Goal: Information Seeking & Learning: Learn about a topic

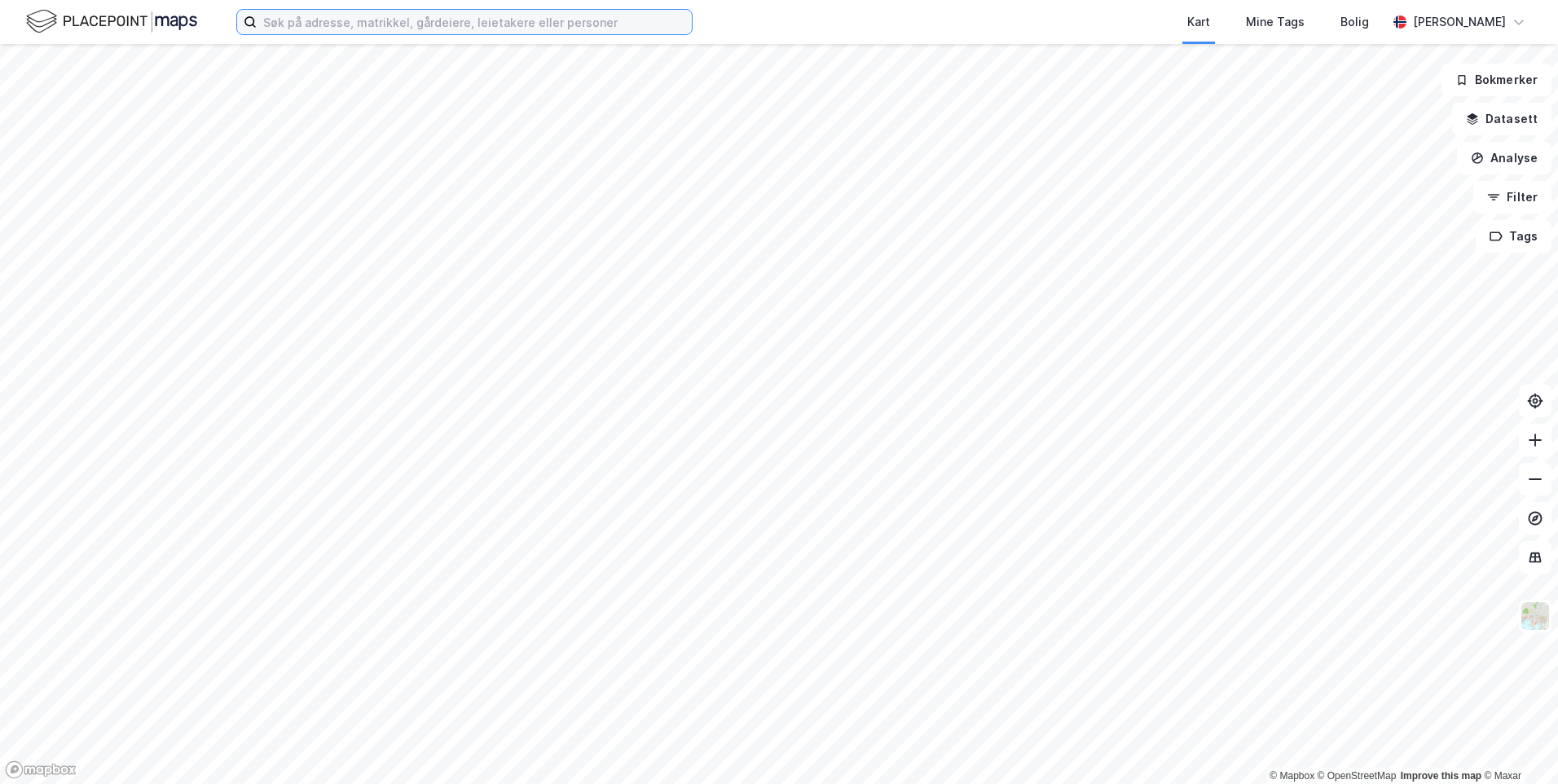
click at [295, 31] on input at bounding box center [474, 22] width 435 height 25
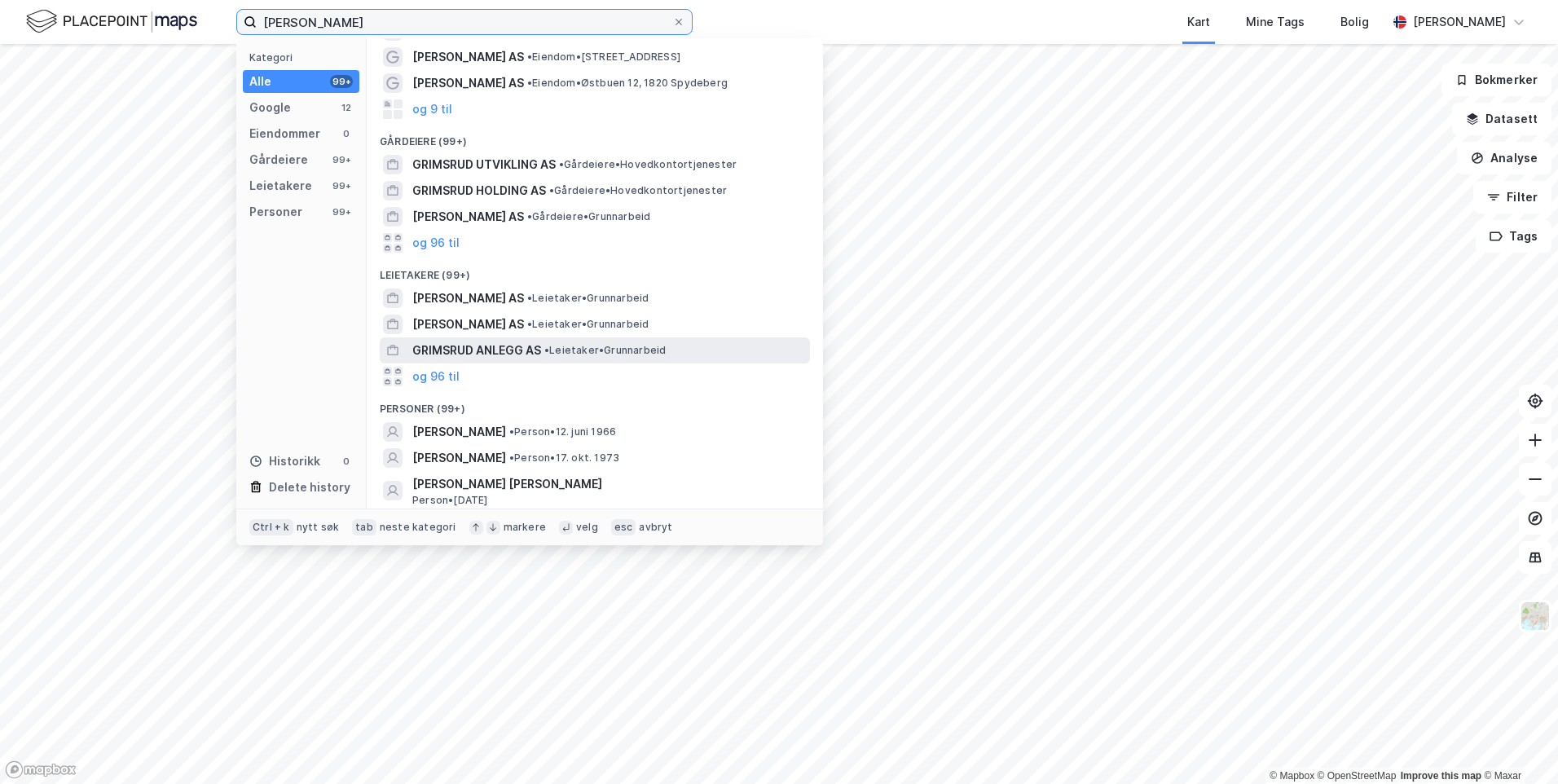
scroll to position [77, 0]
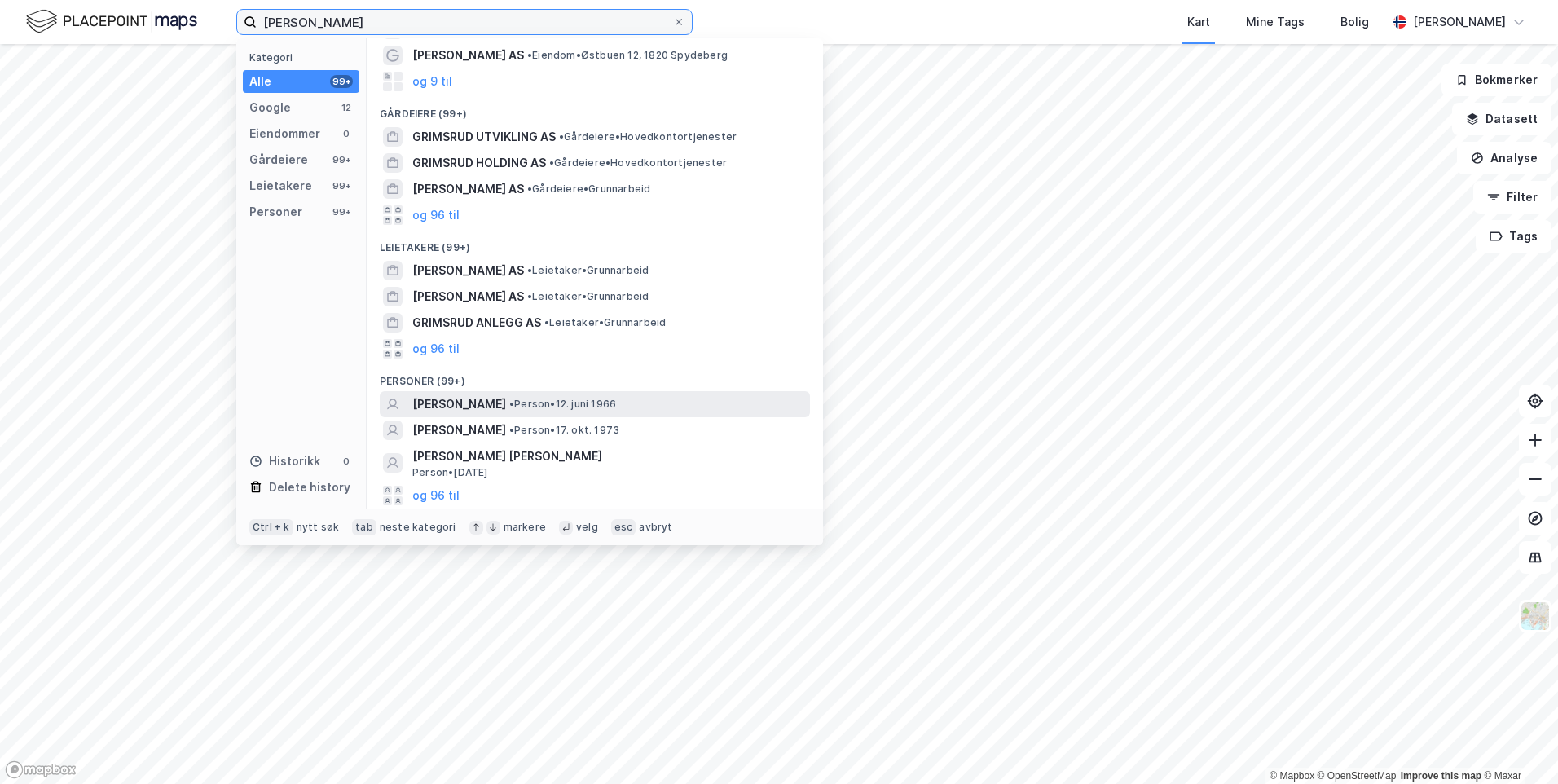
type input "[PERSON_NAME]"
click at [489, 410] on span "[PERSON_NAME]" at bounding box center [459, 404] width 93 height 20
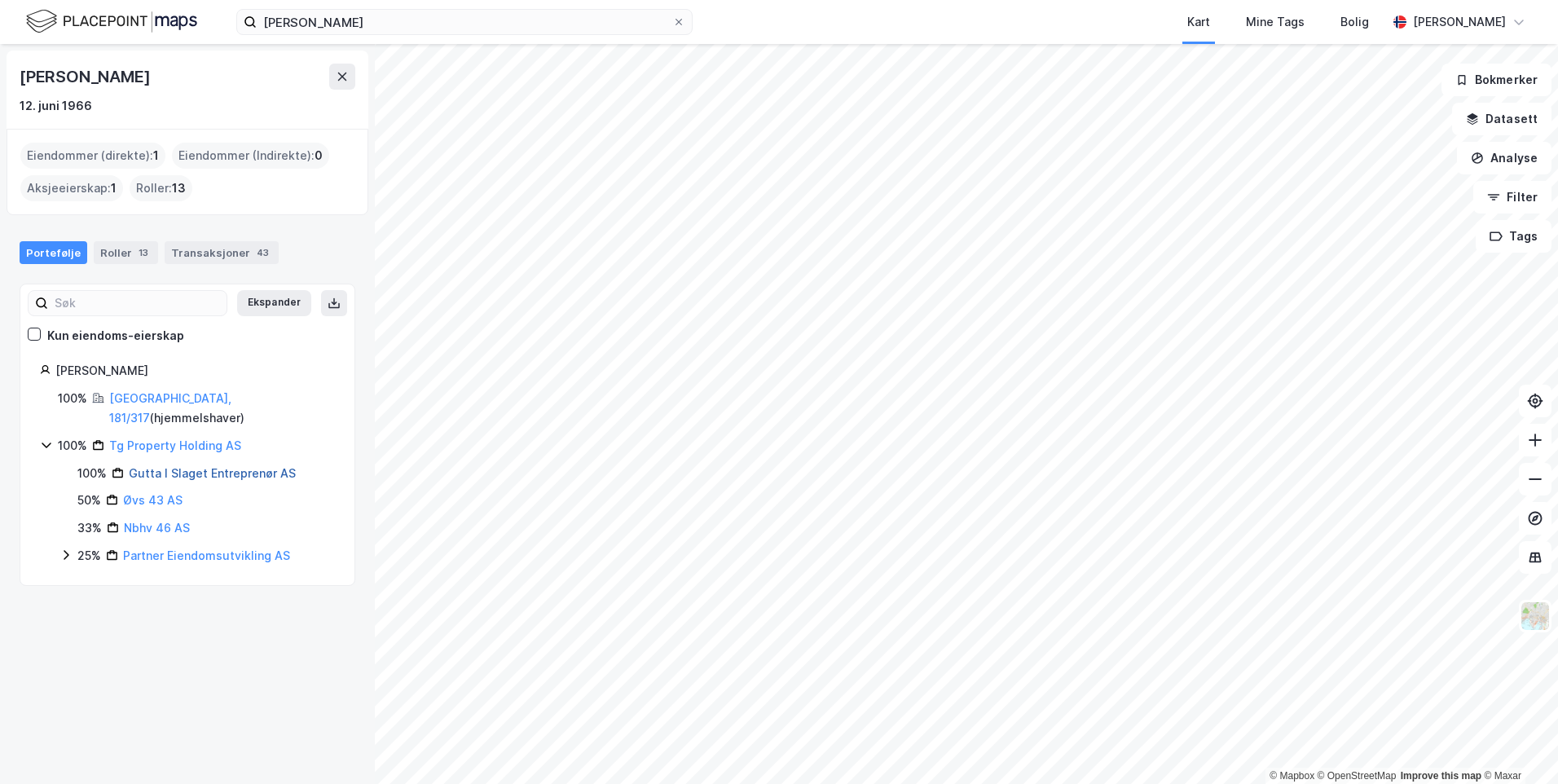
click at [141, 466] on link "Gutta I Slaget Entreprenør AS" at bounding box center [212, 473] width 167 height 14
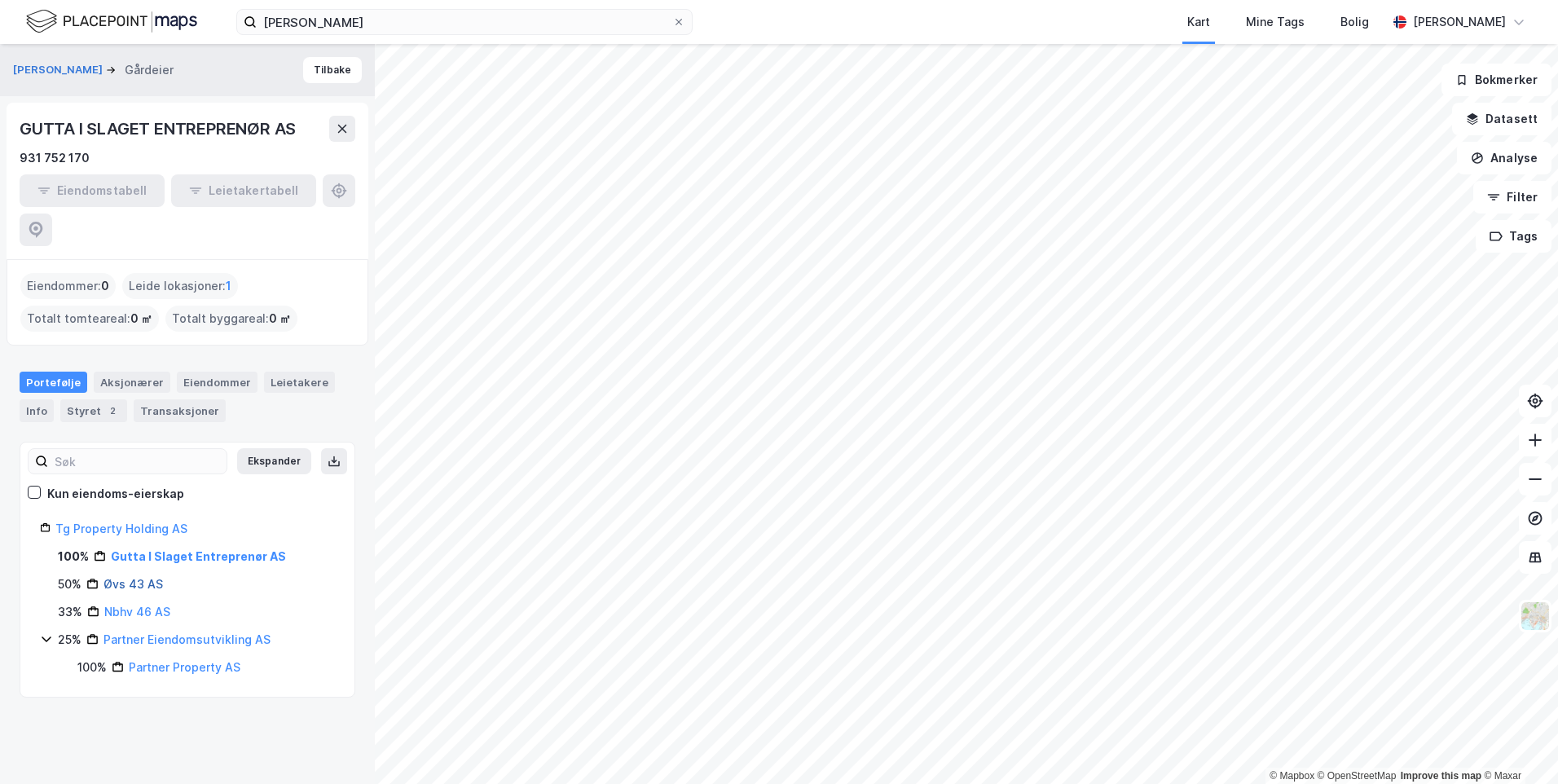
click at [135, 577] on link "Øvs 43 AS" at bounding box center [133, 584] width 59 height 14
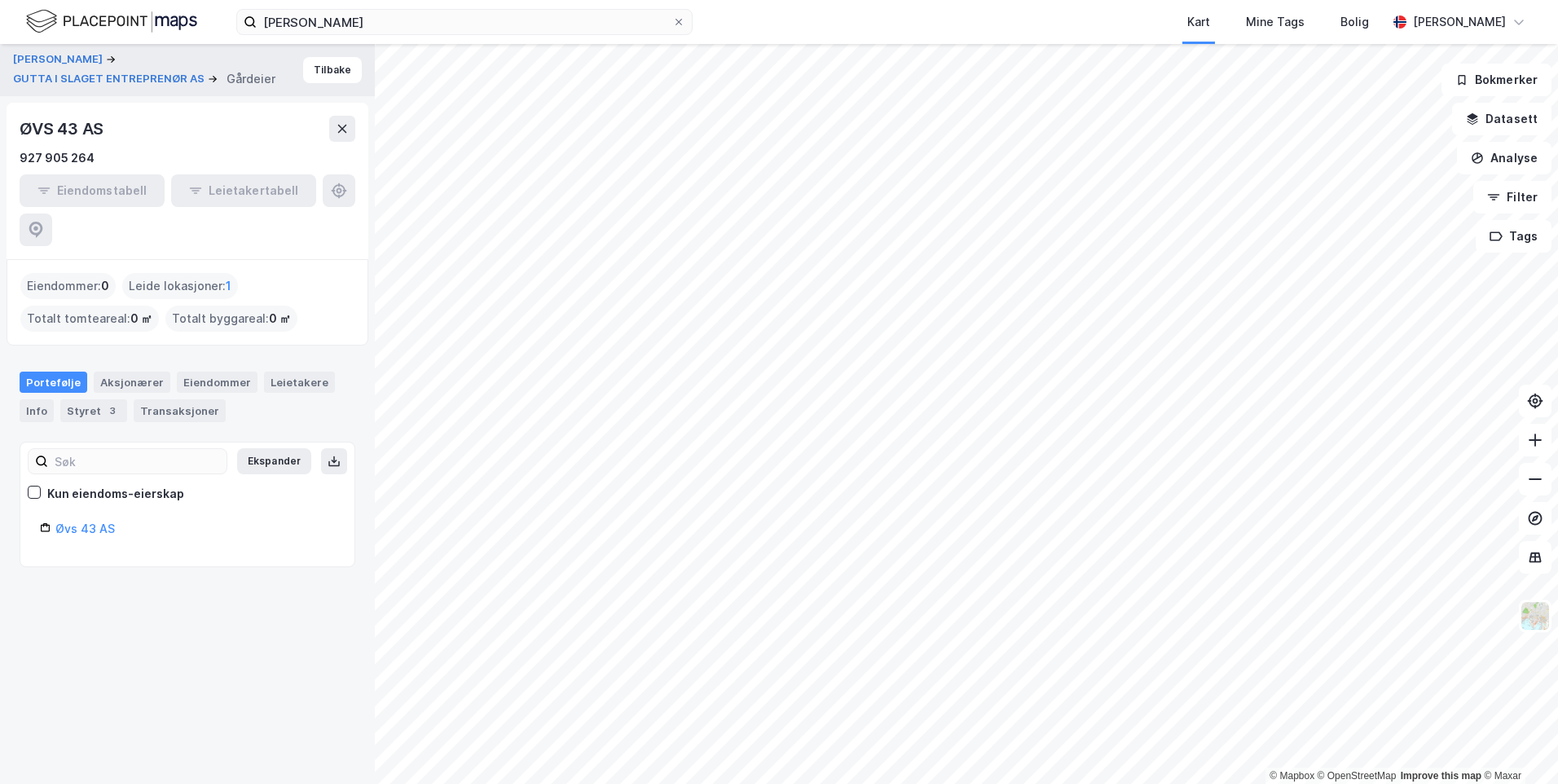
click at [98, 531] on div "[PERSON_NAME] I SLAGET ENTREPRENØR AS Gårdeier Tilbake ØVS 43 AS 927 905 264 Ei…" at bounding box center [188, 414] width 375 height 740
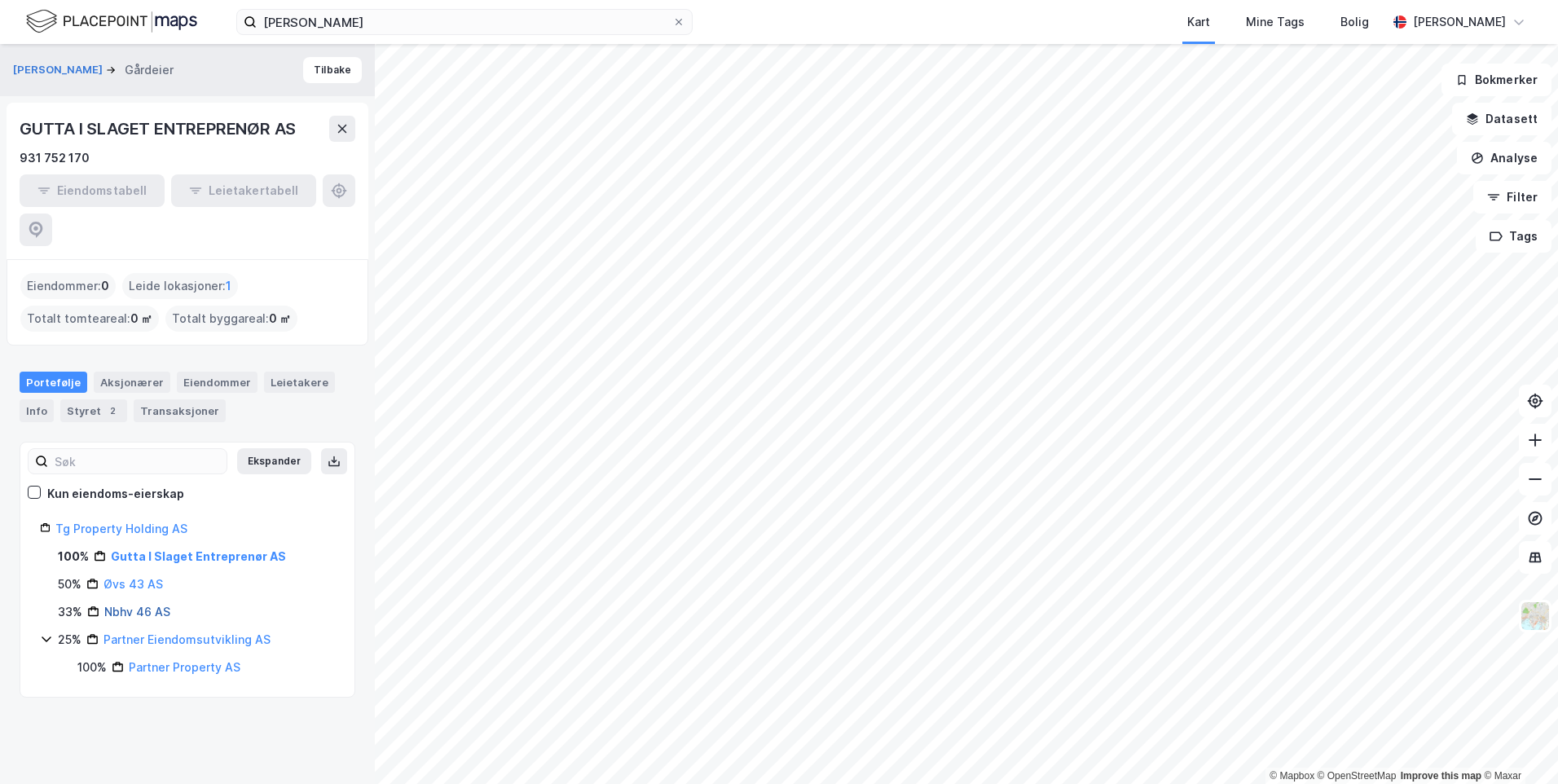
click at [107, 605] on link "Nbhv 46 AS" at bounding box center [137, 612] width 66 height 14
click at [143, 660] on link "Partner Property AS" at bounding box center [185, 667] width 112 height 14
click at [116, 522] on link "Tg Property Holding AS" at bounding box center [121, 529] width 132 height 14
drag, startPoint x: 132, startPoint y: 571, endPoint x: 132, endPoint y: 583, distance: 12.0
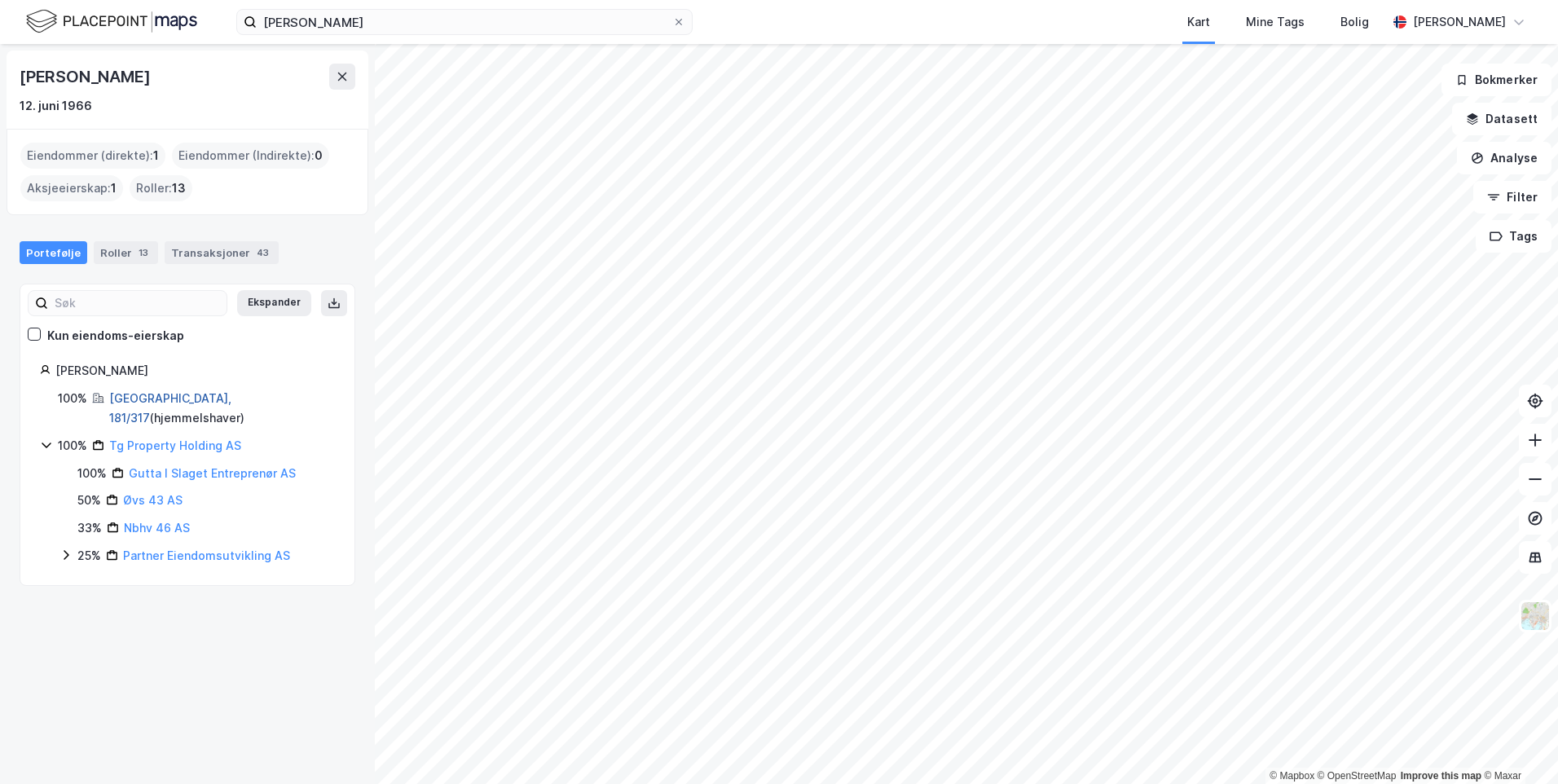
click at [141, 396] on link "[GEOGRAPHIC_DATA], 181/317" at bounding box center [171, 407] width 122 height 33
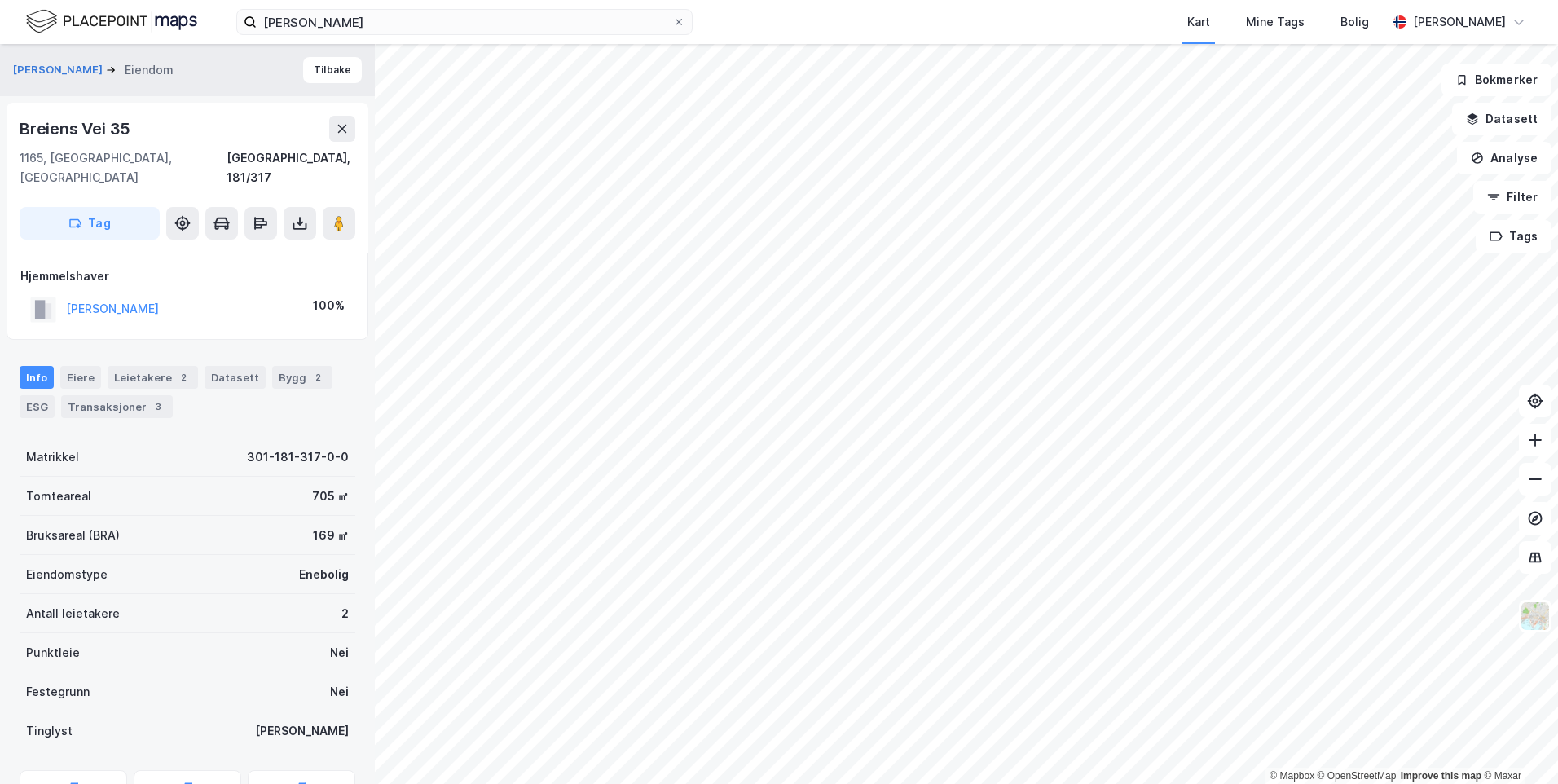
click at [146, 558] on div "Eiendomstype Enebolig" at bounding box center [188, 574] width 336 height 39
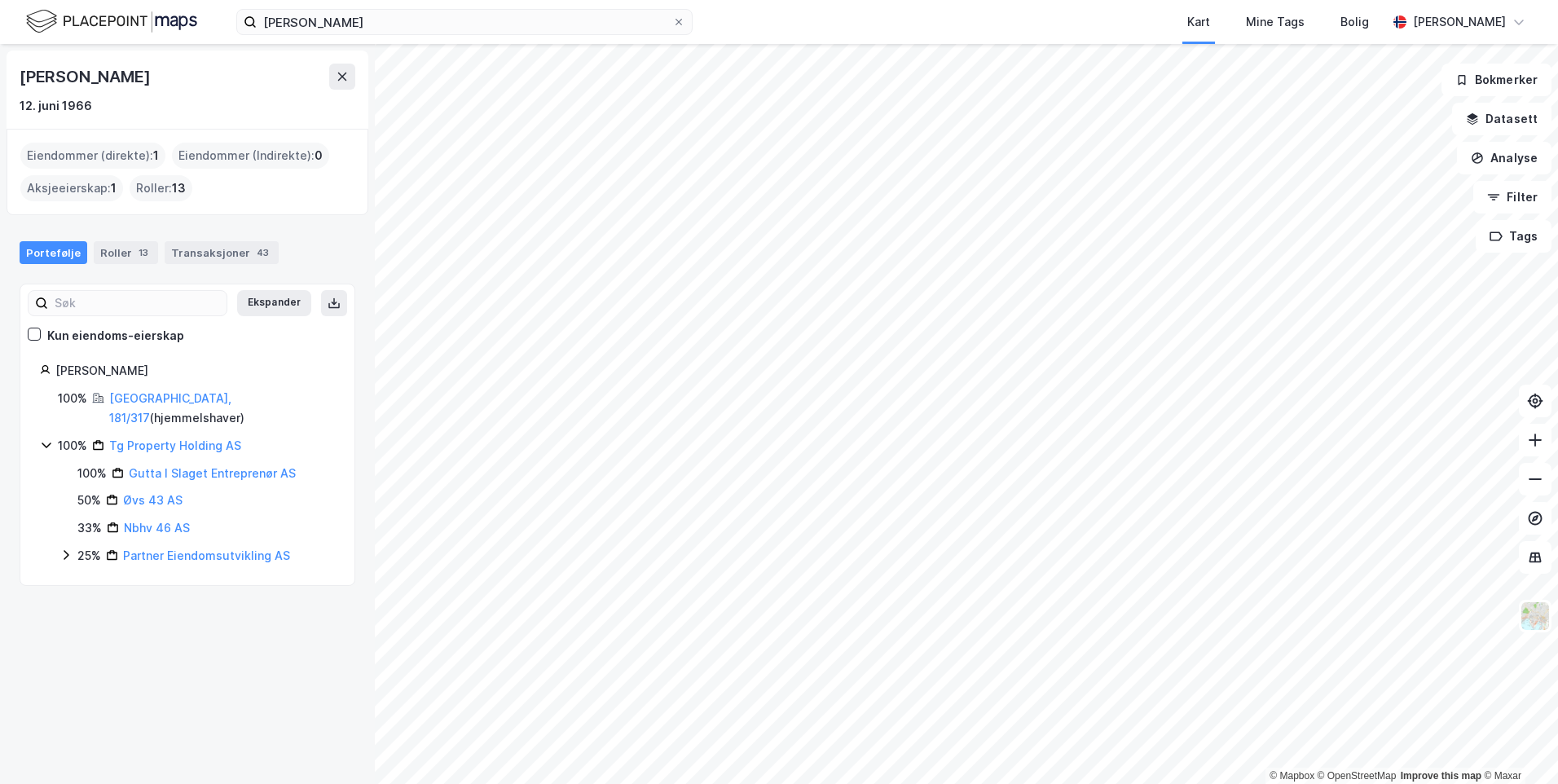
click at [64, 548] on icon at bounding box center [65, 554] width 13 height 13
click at [175, 548] on link "Partner Eiendomsutvikling AS" at bounding box center [206, 555] width 167 height 14
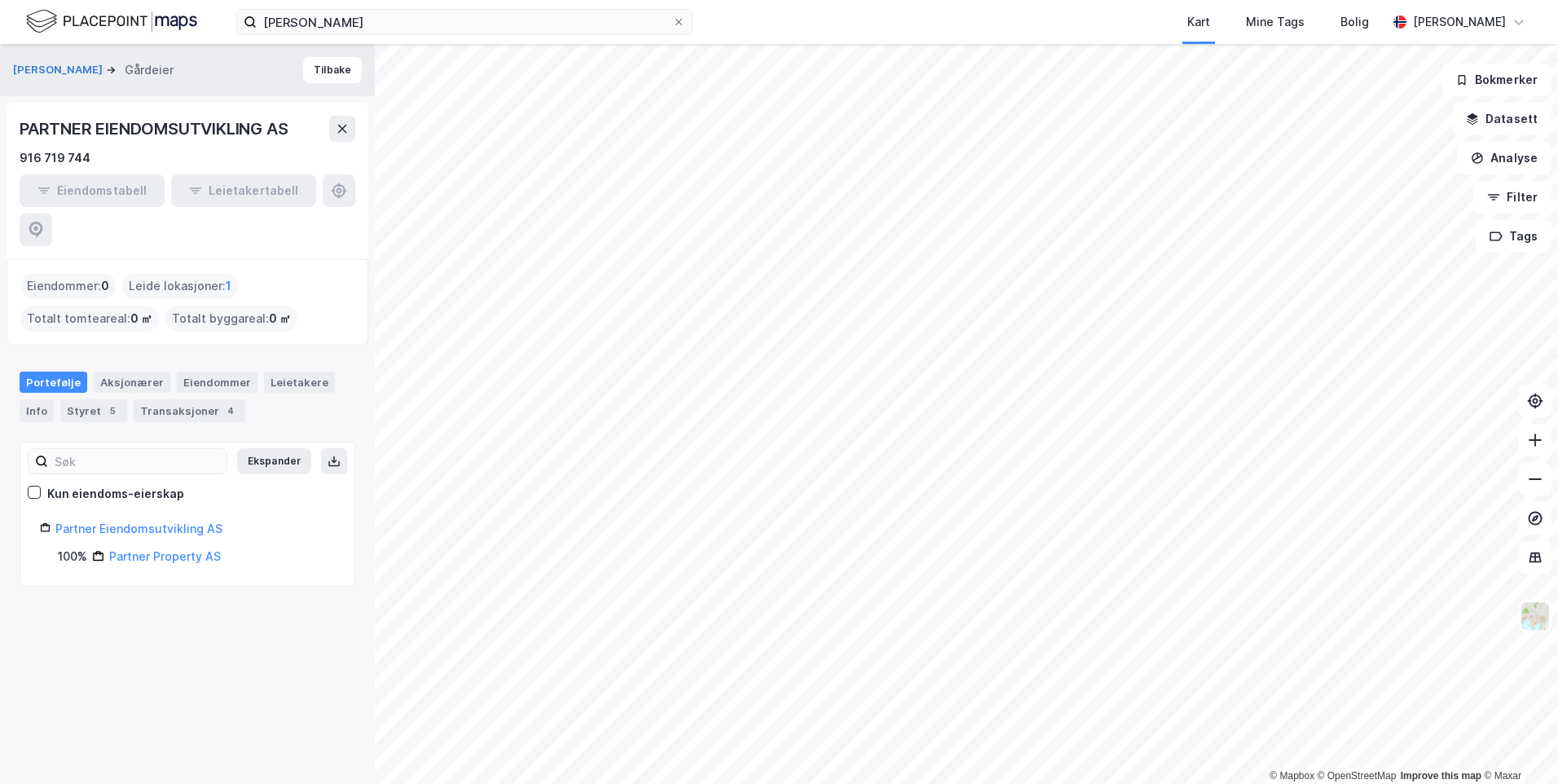
click at [126, 546] on div "Partner Property AS" at bounding box center [165, 556] width 112 height 20
click at [137, 527] on div "Ekspander Kun eiendoms-eierskap Partner Eiendomsutvikling AS 100% Partner Prope…" at bounding box center [188, 514] width 336 height 145
click at [132, 546] on div "Partner Property AS" at bounding box center [165, 556] width 112 height 20
click at [133, 549] on link "Partner Property AS" at bounding box center [165, 556] width 112 height 14
click at [143, 549] on link "Partner Property AS" at bounding box center [171, 556] width 119 height 14
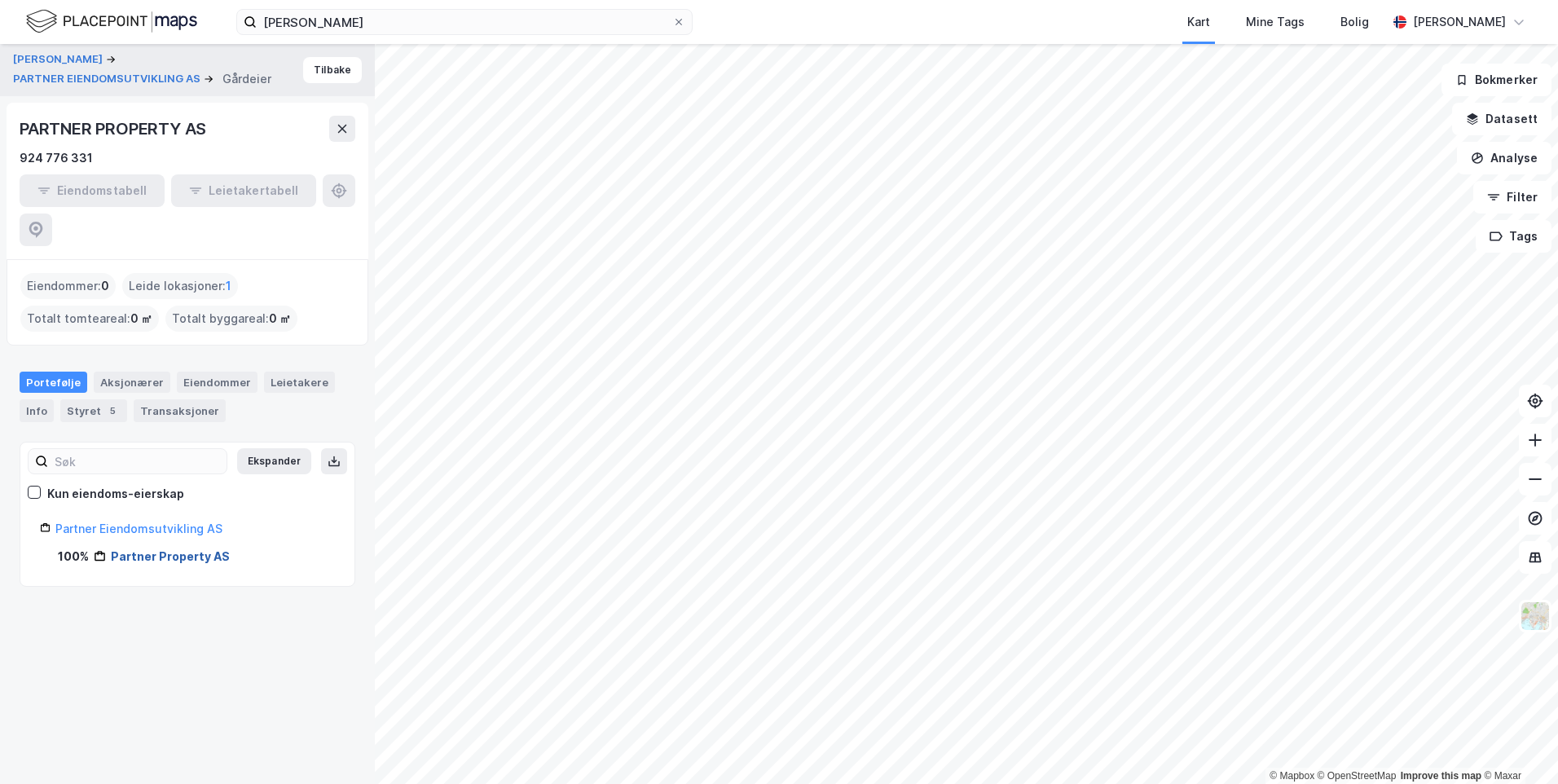
click at [145, 549] on link "Partner Property AS" at bounding box center [171, 556] width 119 height 14
